Goal: Task Accomplishment & Management: Use online tool/utility

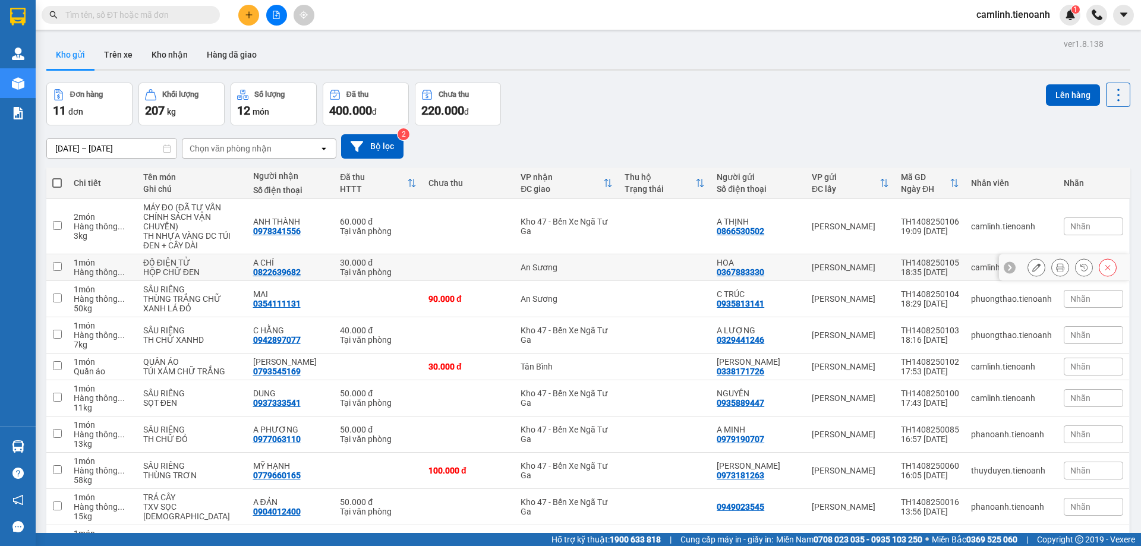
click at [551, 270] on div "An Sương" at bounding box center [567, 268] width 92 height 10
checkbox input "true"
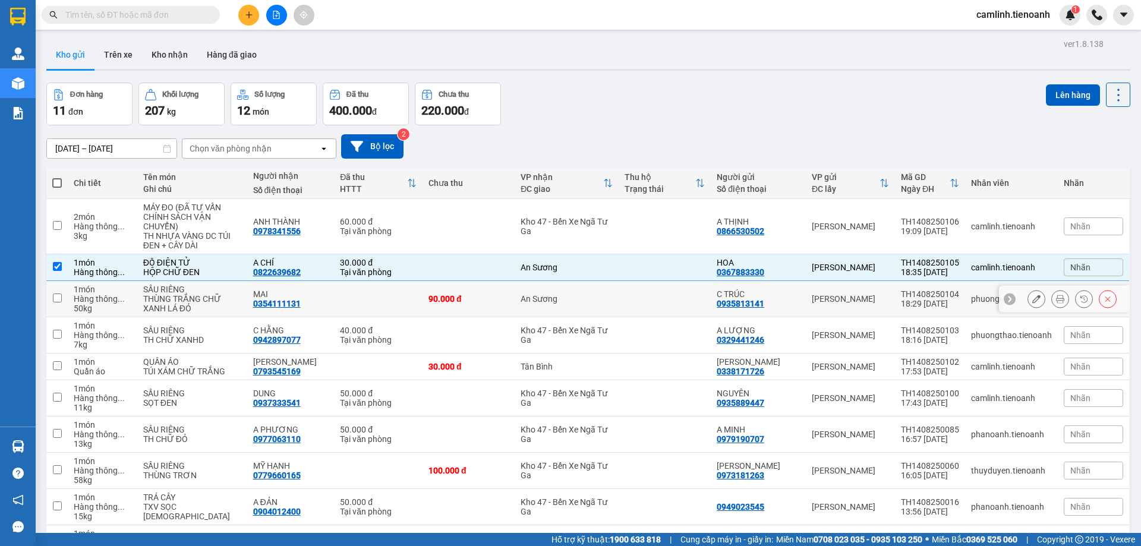
click at [551, 308] on td "An Sương" at bounding box center [567, 299] width 104 height 36
checkbox input "true"
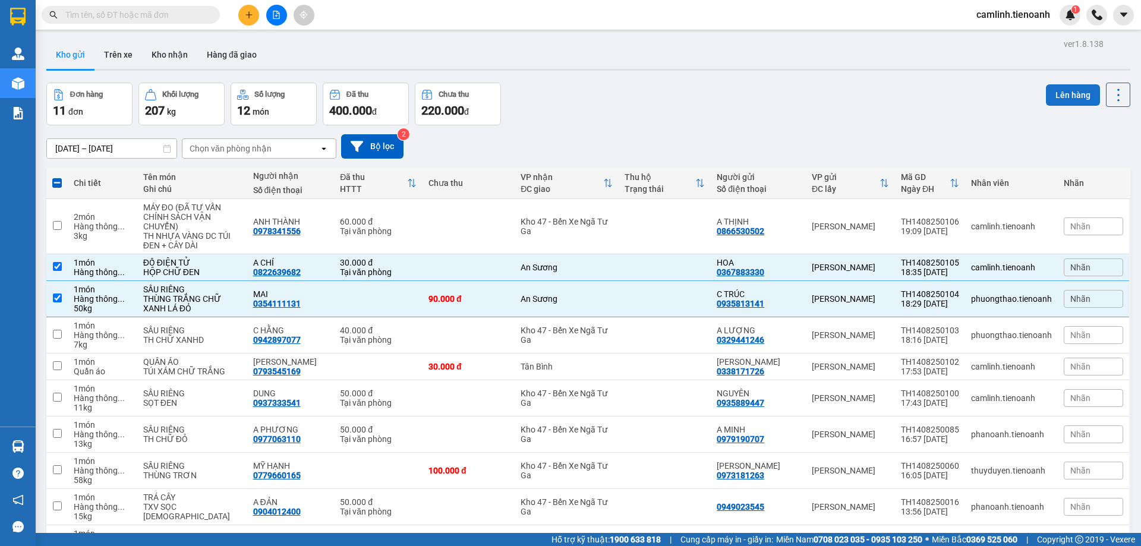
click at [1055, 93] on button "Lên hàng" at bounding box center [1073, 94] width 54 height 21
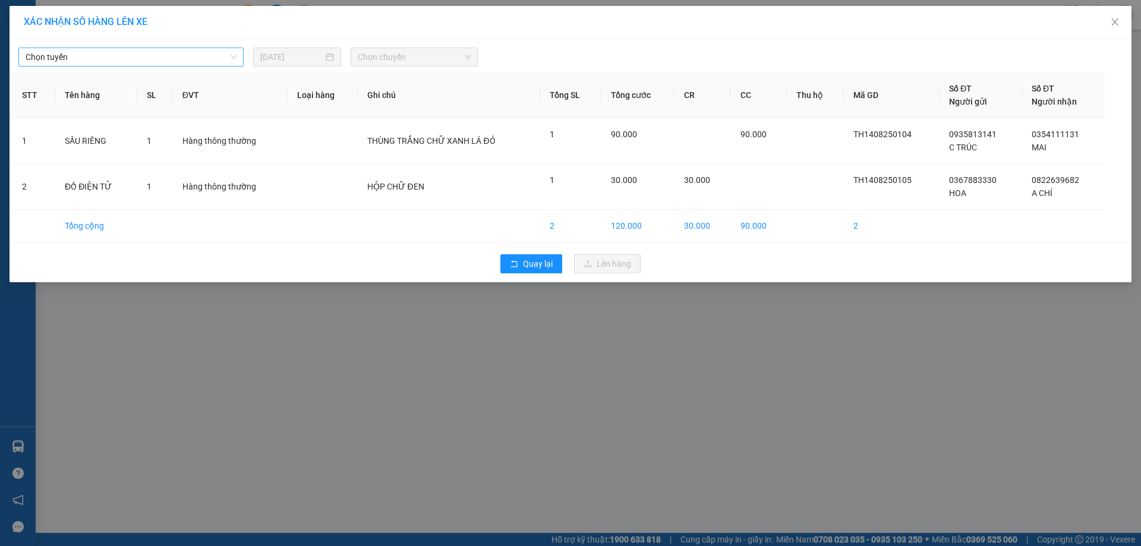
click at [181, 58] on span "Chọn tuyến" at bounding box center [131, 57] width 211 height 18
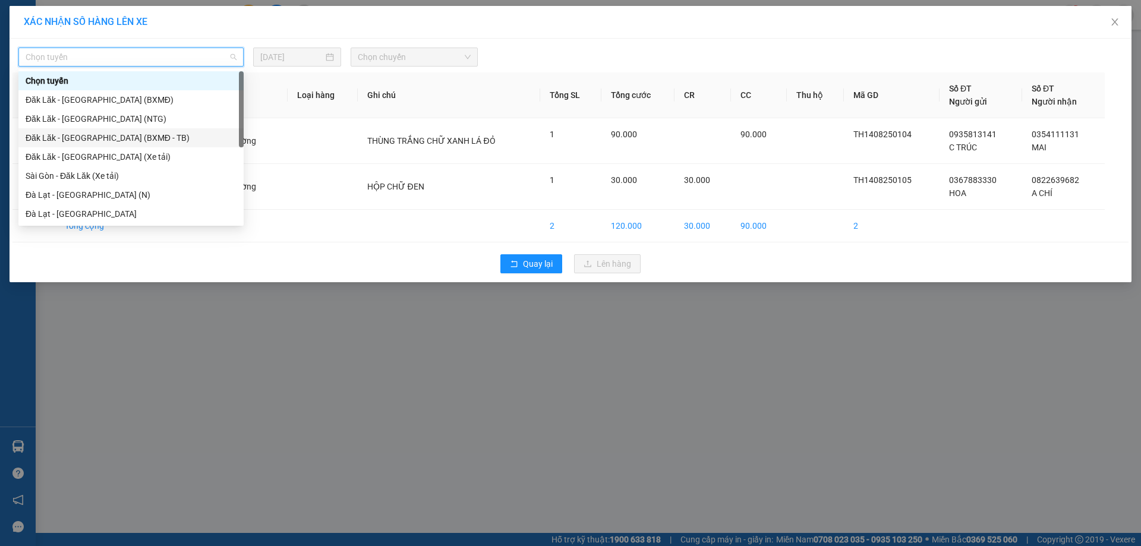
scroll to position [119, 0]
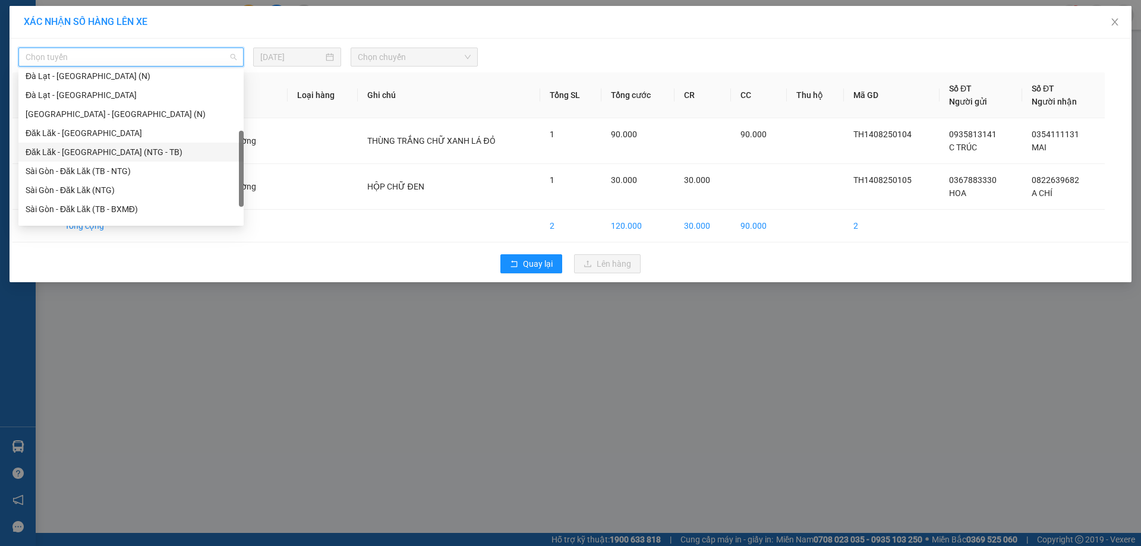
click at [114, 154] on div "Đăk Lăk - [GEOGRAPHIC_DATA] (NTG - TB)" at bounding box center [131, 152] width 211 height 13
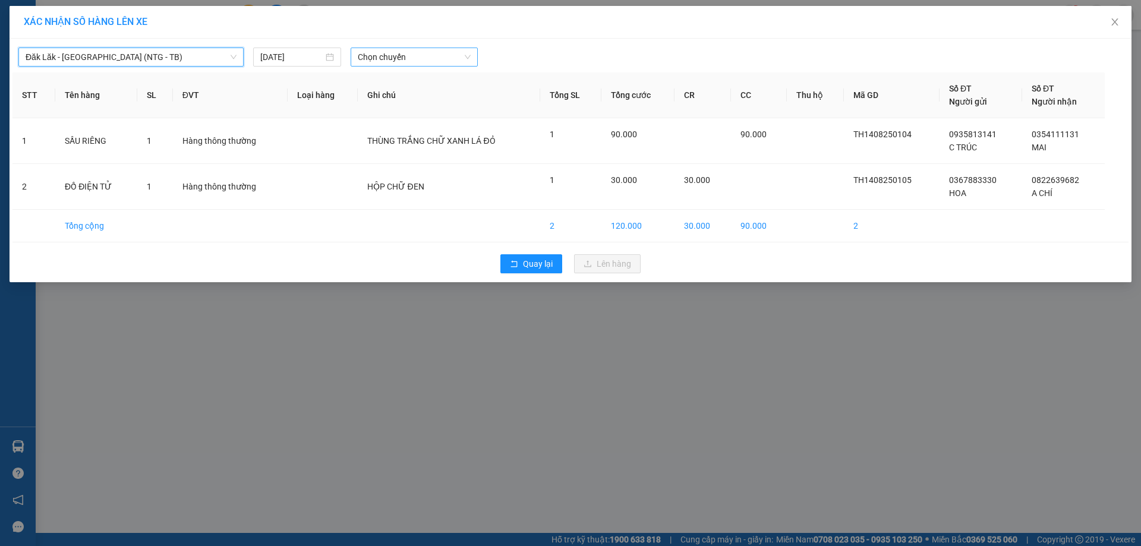
click at [387, 64] on span "Chọn chuyến" at bounding box center [414, 57] width 113 height 18
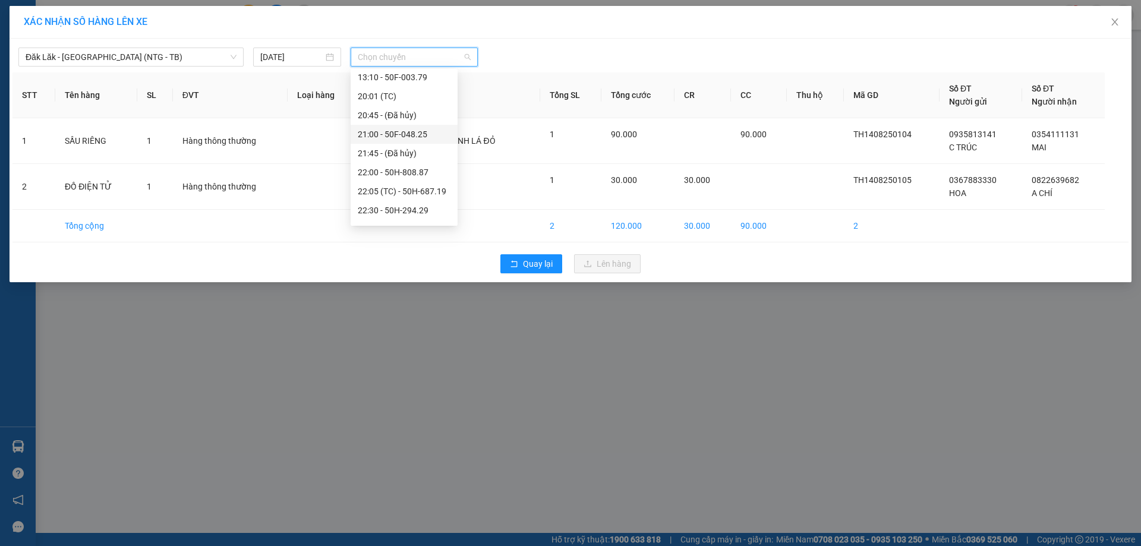
scroll to position [57, 0]
click at [411, 119] on div "21:00 - 50F-048.25" at bounding box center [404, 118] width 93 height 13
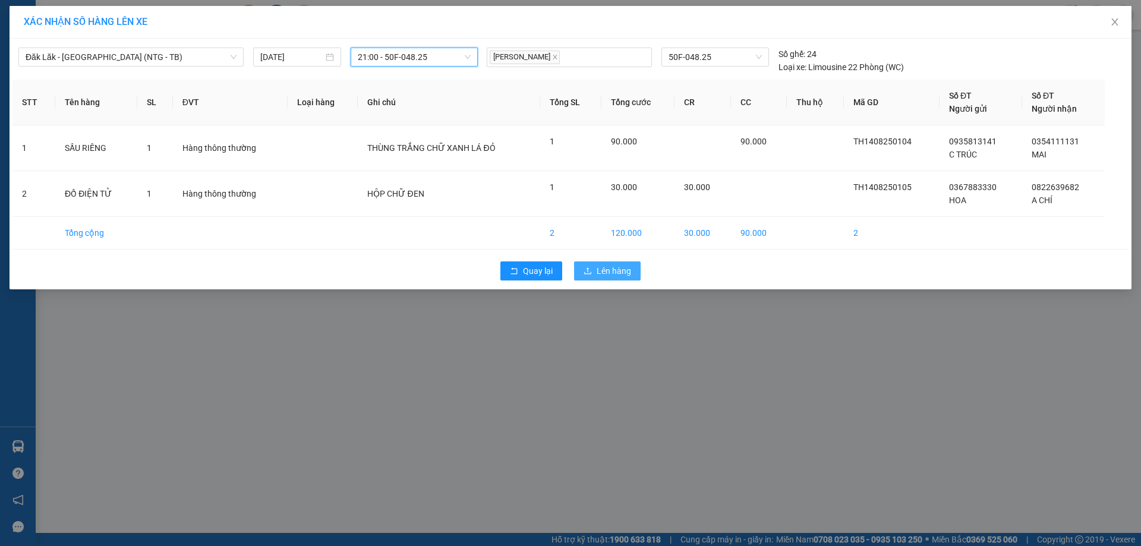
click at [613, 270] on span "Lên hàng" at bounding box center [614, 270] width 34 height 13
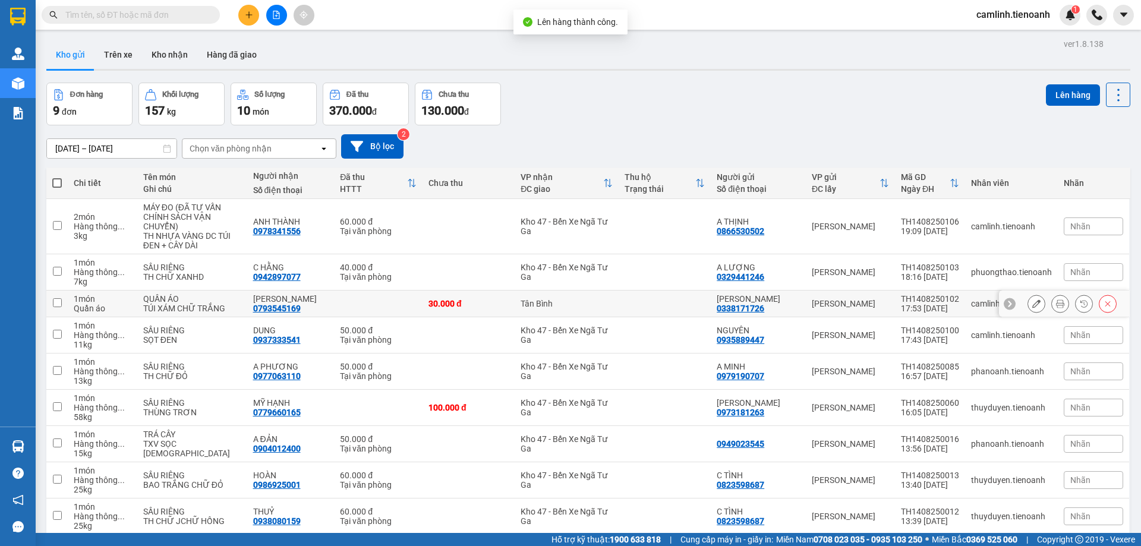
click at [516, 314] on td "Tân Bình" at bounding box center [567, 304] width 104 height 27
checkbox input "true"
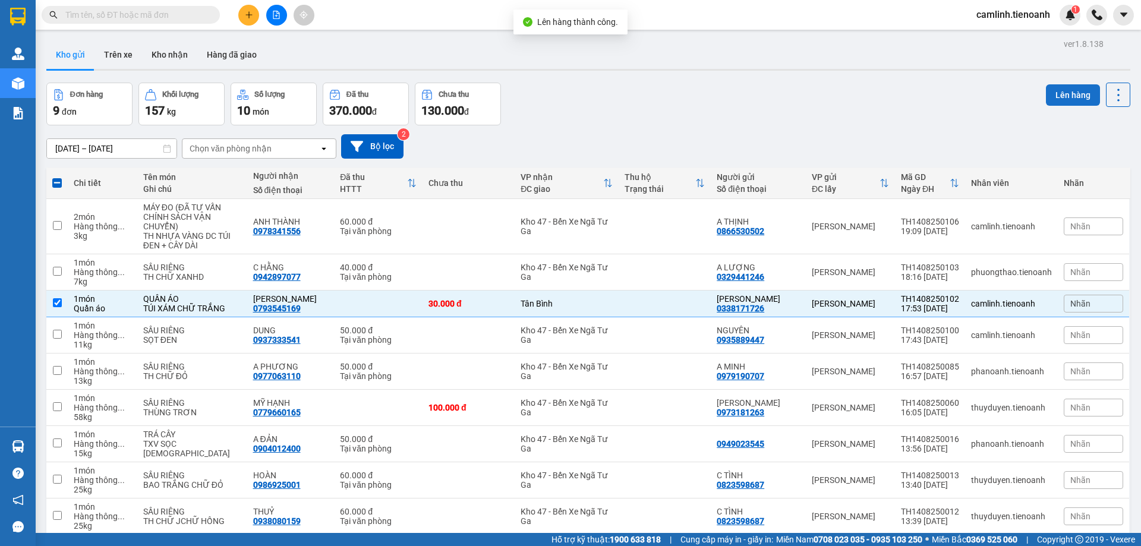
click at [1067, 89] on button "Lên hàng" at bounding box center [1073, 94] width 54 height 21
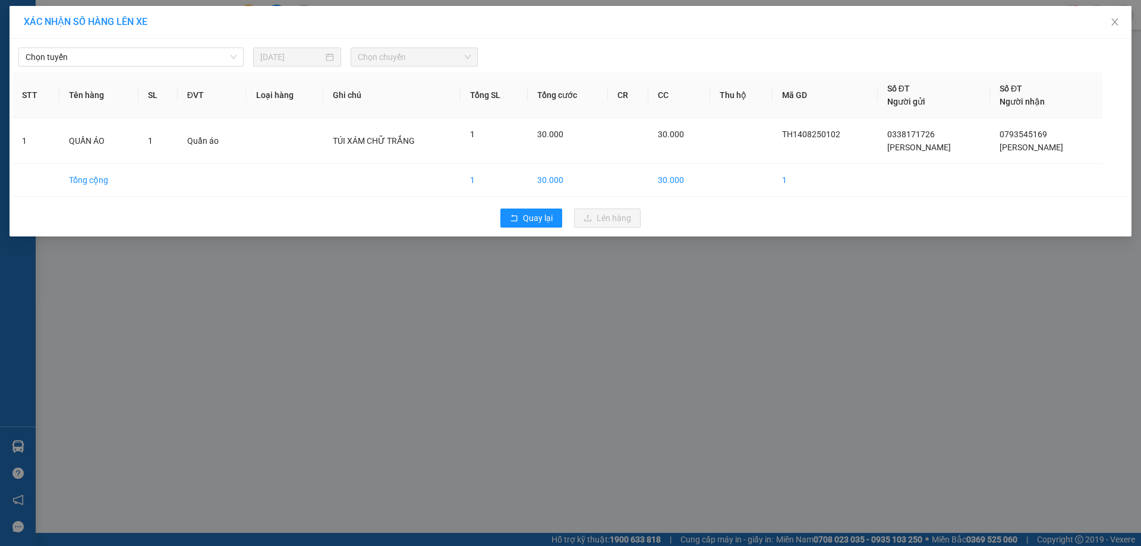
click at [123, 42] on div "Chọn tuyến [DATE] Chọn chuyến" at bounding box center [570, 54] width 1116 height 25
click at [123, 50] on span "Chọn tuyến" at bounding box center [131, 57] width 211 height 18
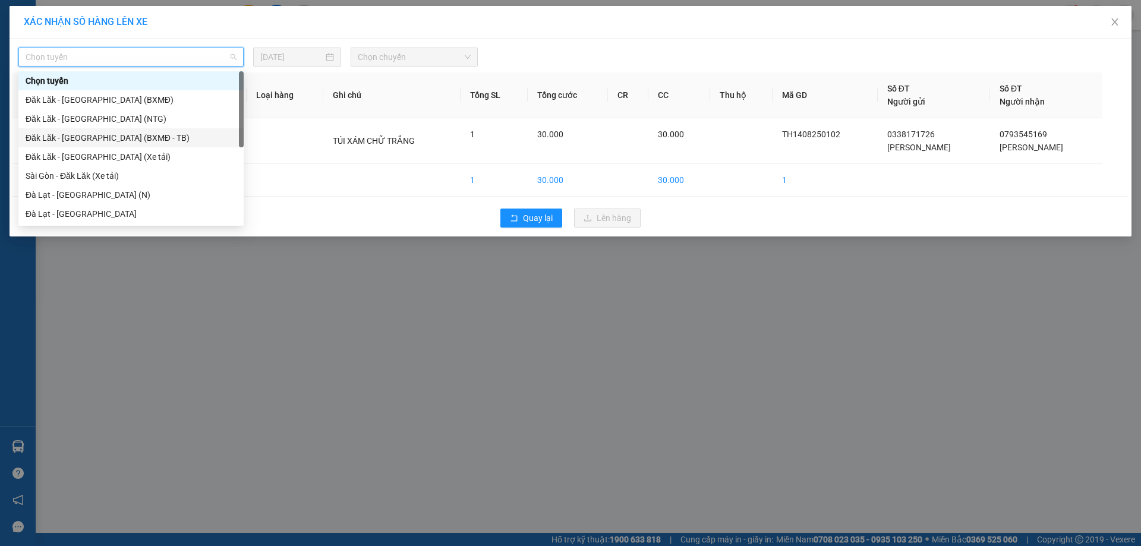
click at [123, 134] on div "Đăk Lăk - [GEOGRAPHIC_DATA] (BXMĐ - TB)" at bounding box center [131, 137] width 211 height 13
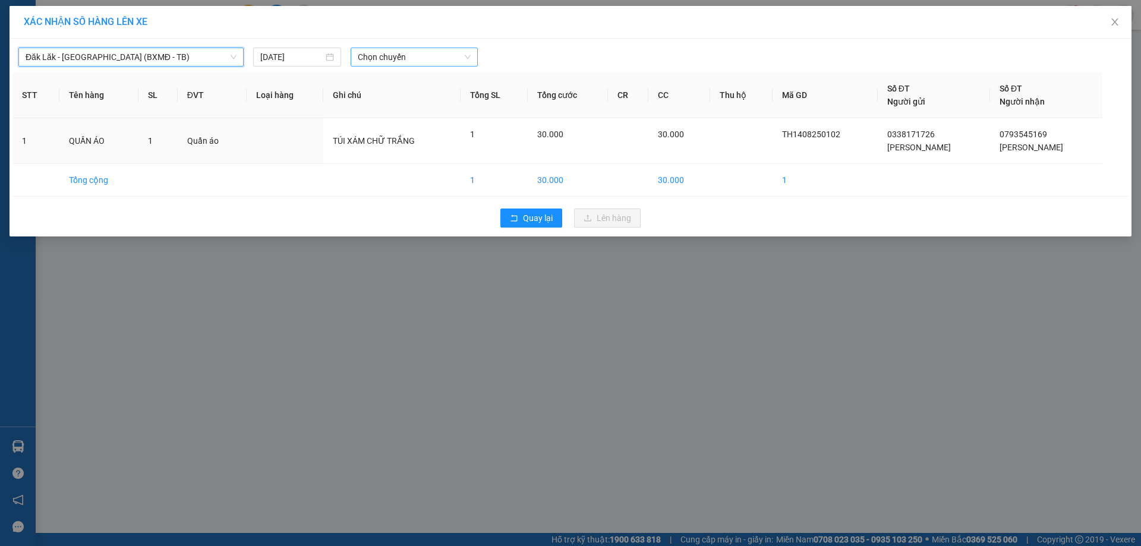
click at [413, 56] on span "Chọn chuyến" at bounding box center [414, 57] width 113 height 18
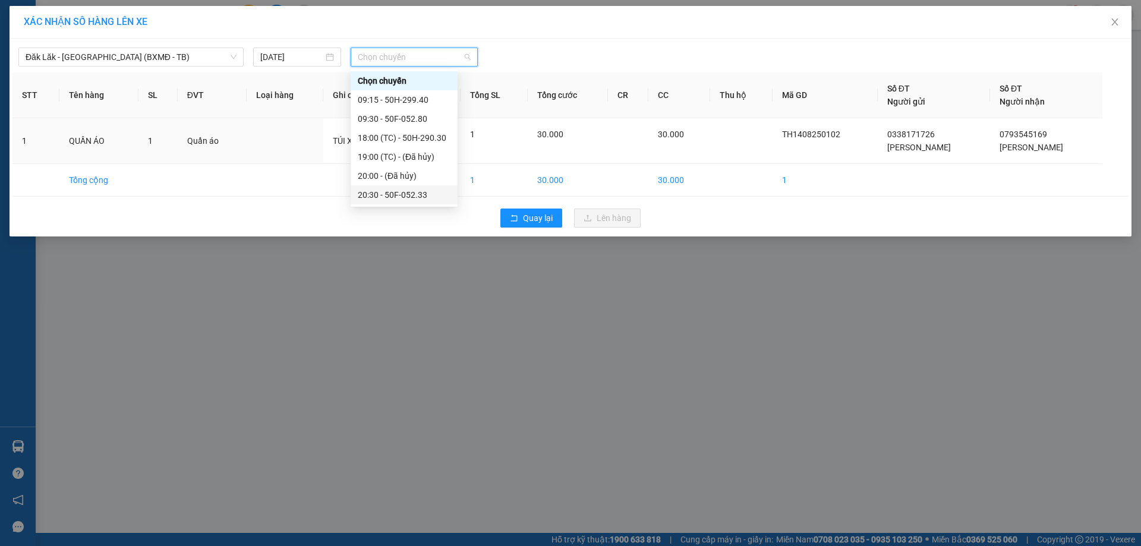
click at [424, 191] on div "20:30 - 50F-052.33" at bounding box center [404, 194] width 93 height 13
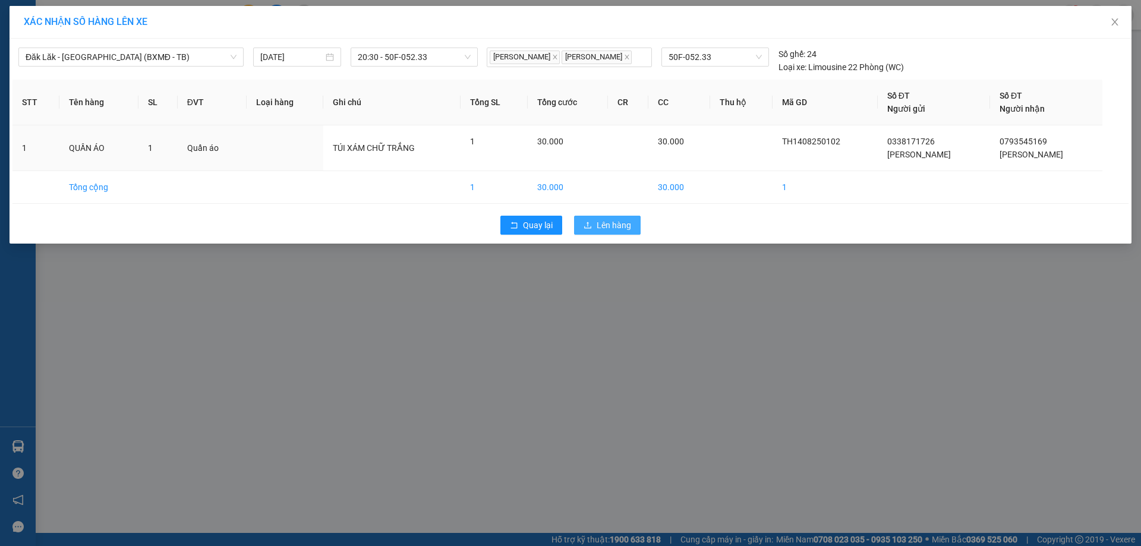
click at [623, 230] on span "Lên hàng" at bounding box center [614, 225] width 34 height 13
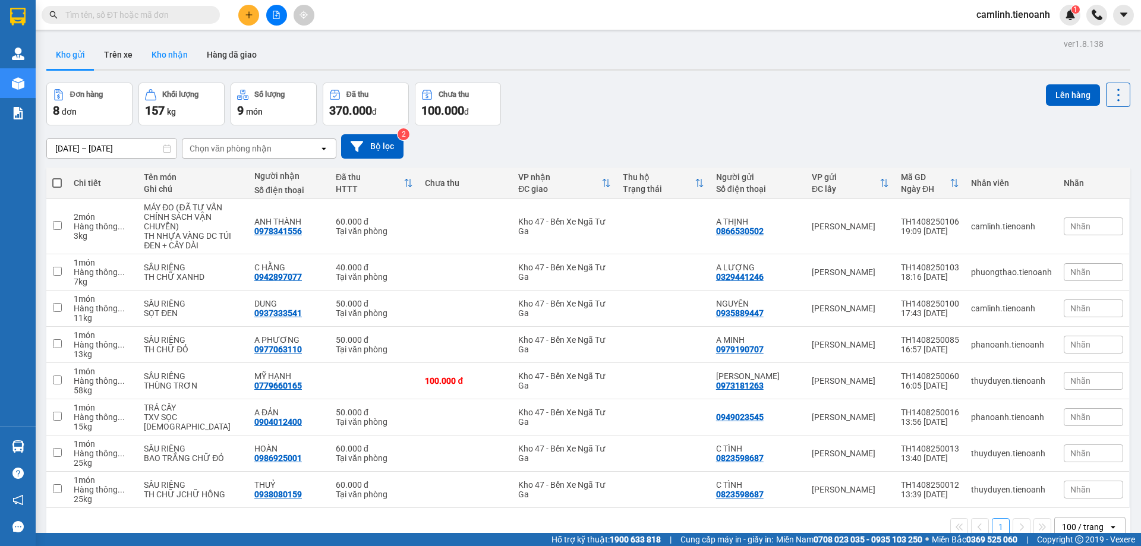
click at [173, 56] on button "Kho nhận" at bounding box center [169, 54] width 55 height 29
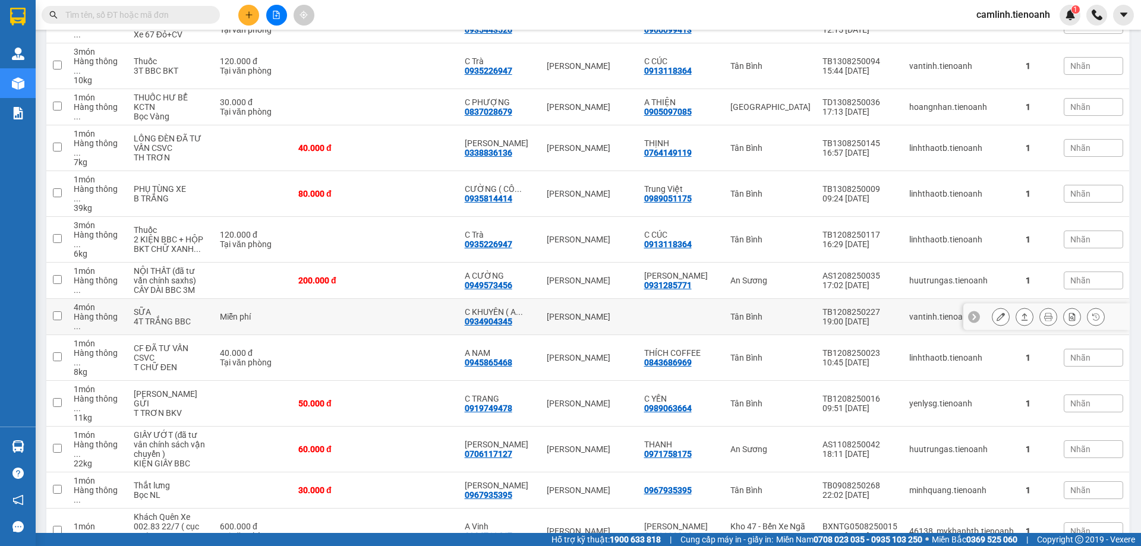
scroll to position [314, 0]
